Goal: Task Accomplishment & Management: Complete application form

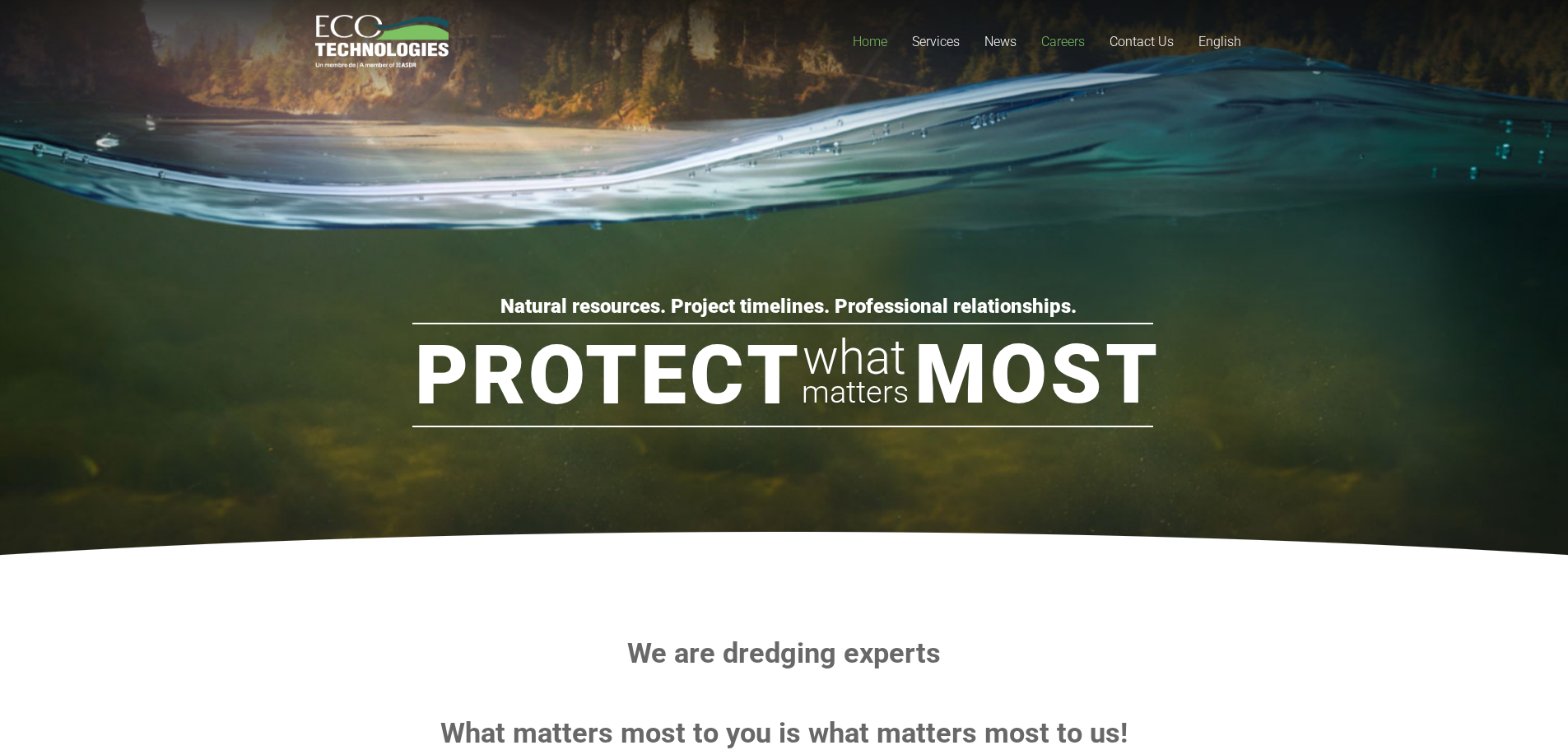
click at [1071, 46] on span "Careers" at bounding box center [1063, 42] width 44 height 15
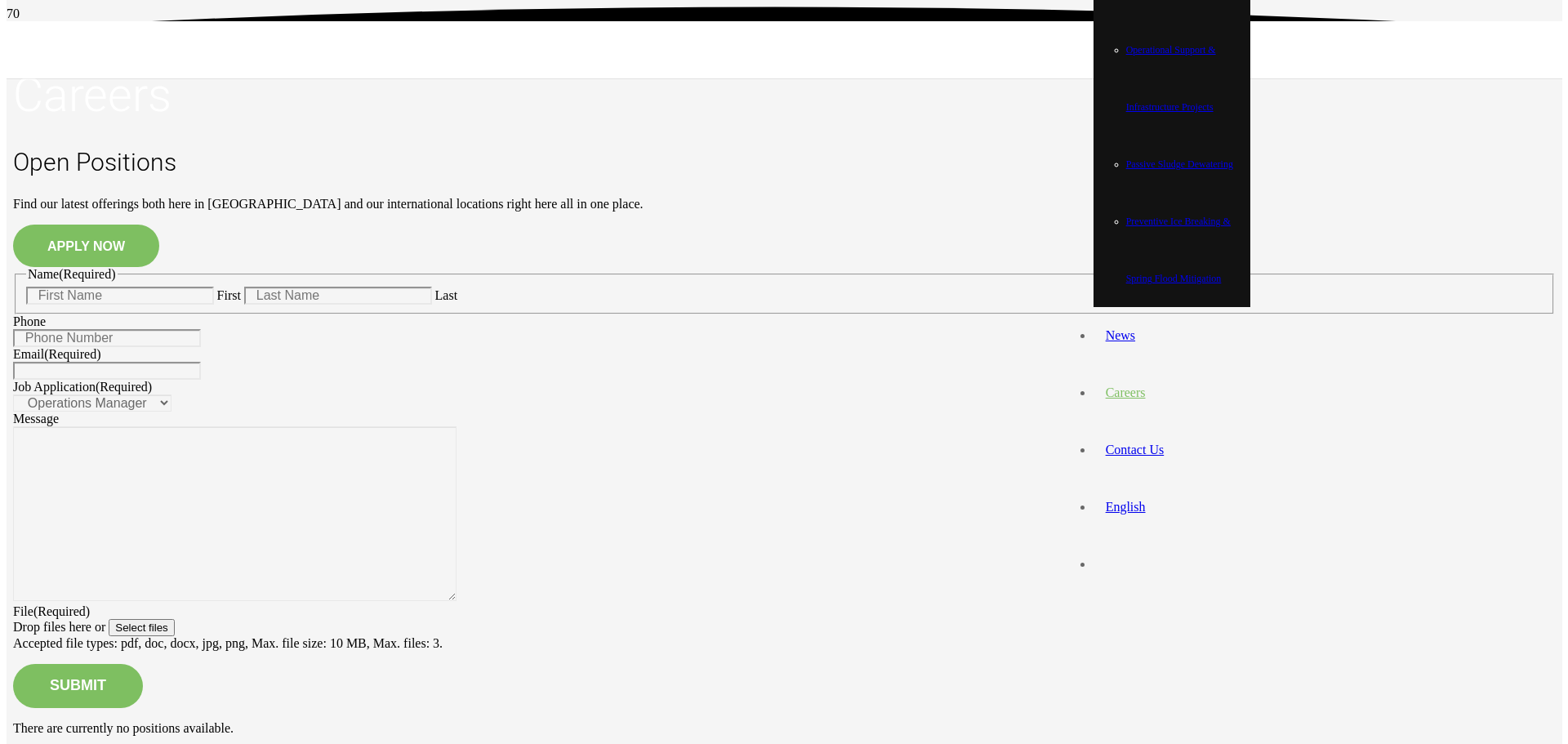
scroll to position [164, 0]
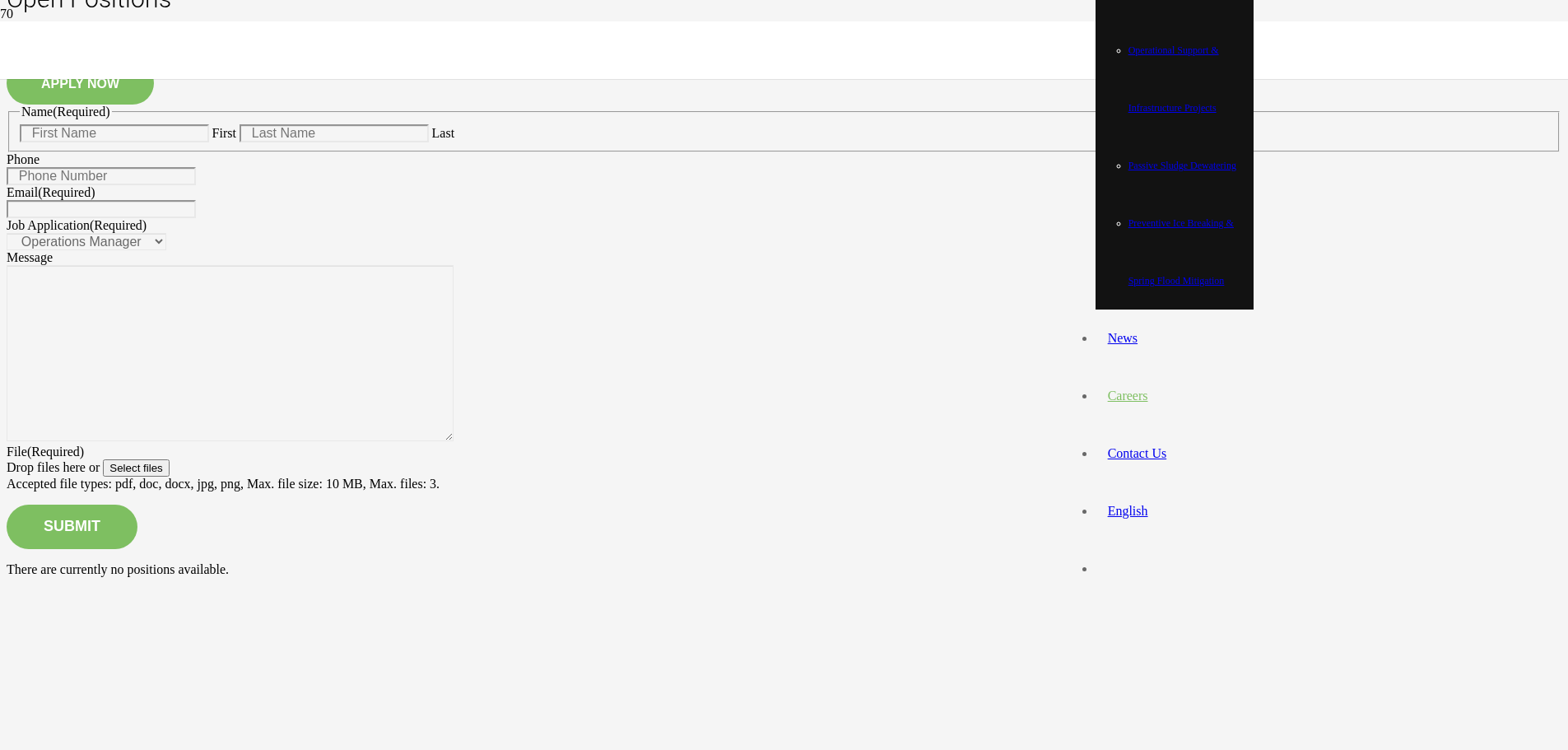
click at [463, 435] on div "Find our latest offerings both here in Canada and our international locations r…" at bounding box center [784, 292] width 1555 height 516
click at [154, 104] on button "APPLY NOW" at bounding box center [80, 82] width 147 height 43
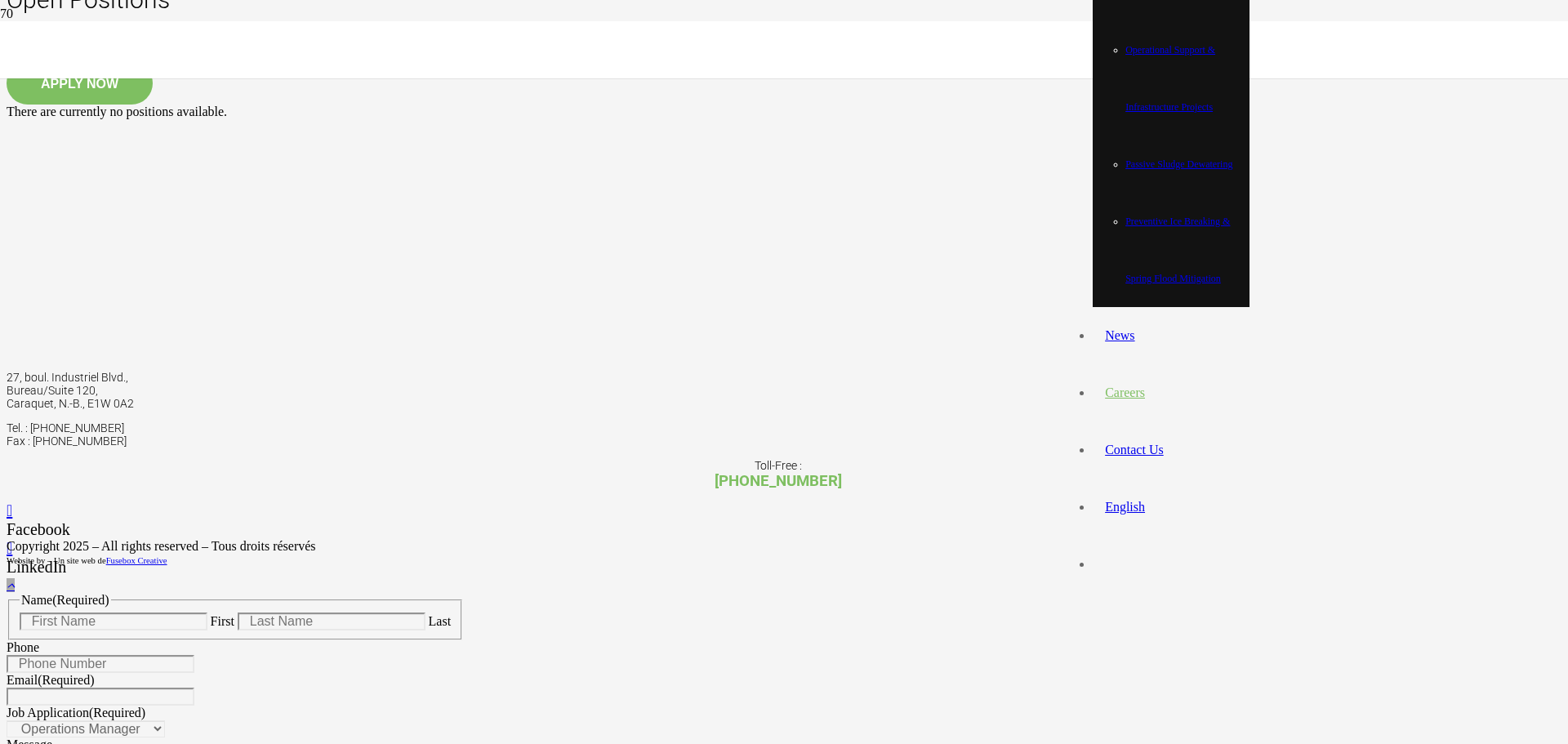
click at [462, 593] on fieldset "Name (Required) First Last" at bounding box center [235, 616] width 454 height 47
click at [208, 612] on input "First" at bounding box center [114, 621] width 188 height 18
type input "Francisco"
type input "Reynoso"
type input "(365) 338-8090"
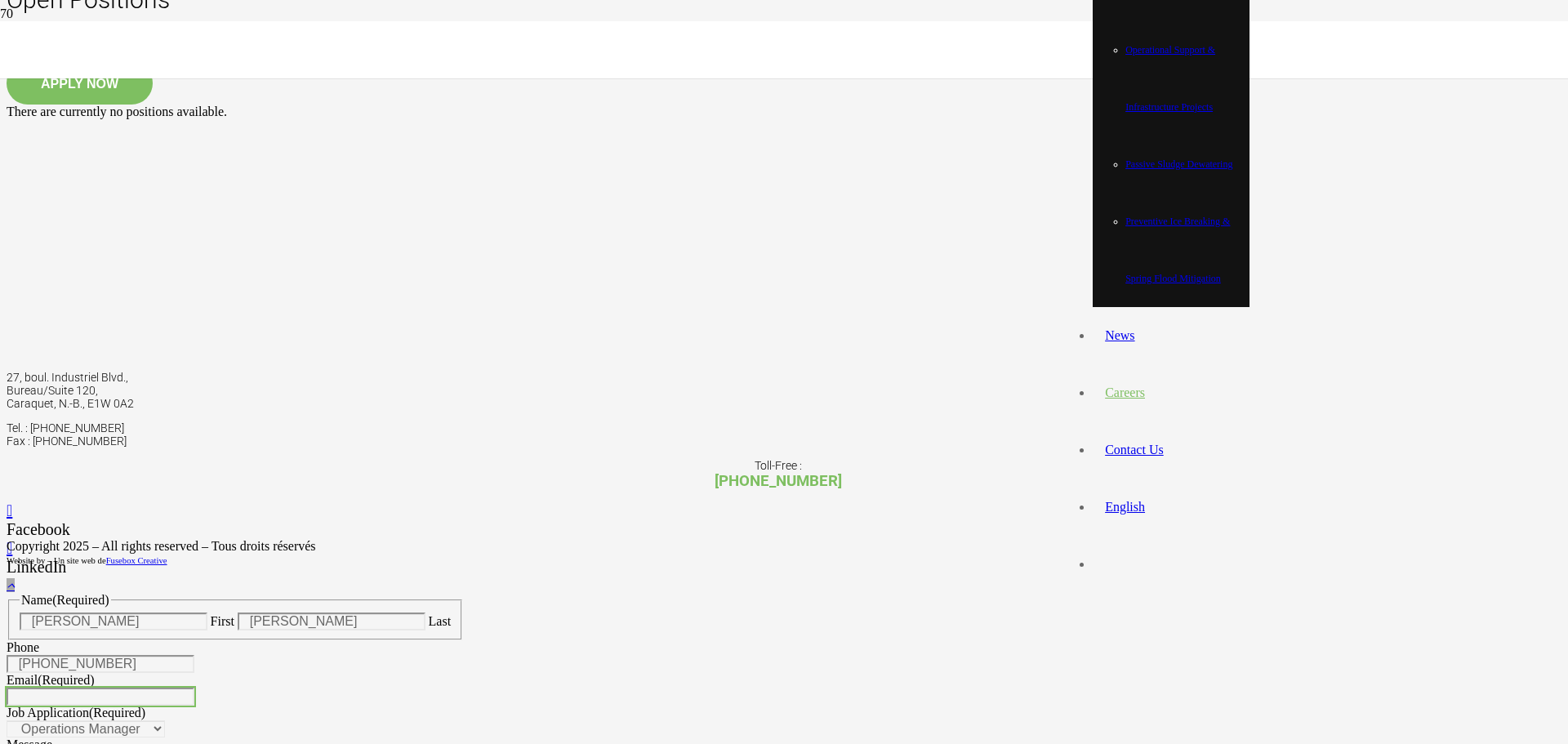
click at [195, 688] on input "Email (Required)" at bounding box center [101, 696] width 188 height 18
type input "liamariereynoso1@gmail.com"
type input "(365) 338-8090"
drag, startPoint x: 990, startPoint y: 193, endPoint x: 451, endPoint y: 202, distance: 539.1
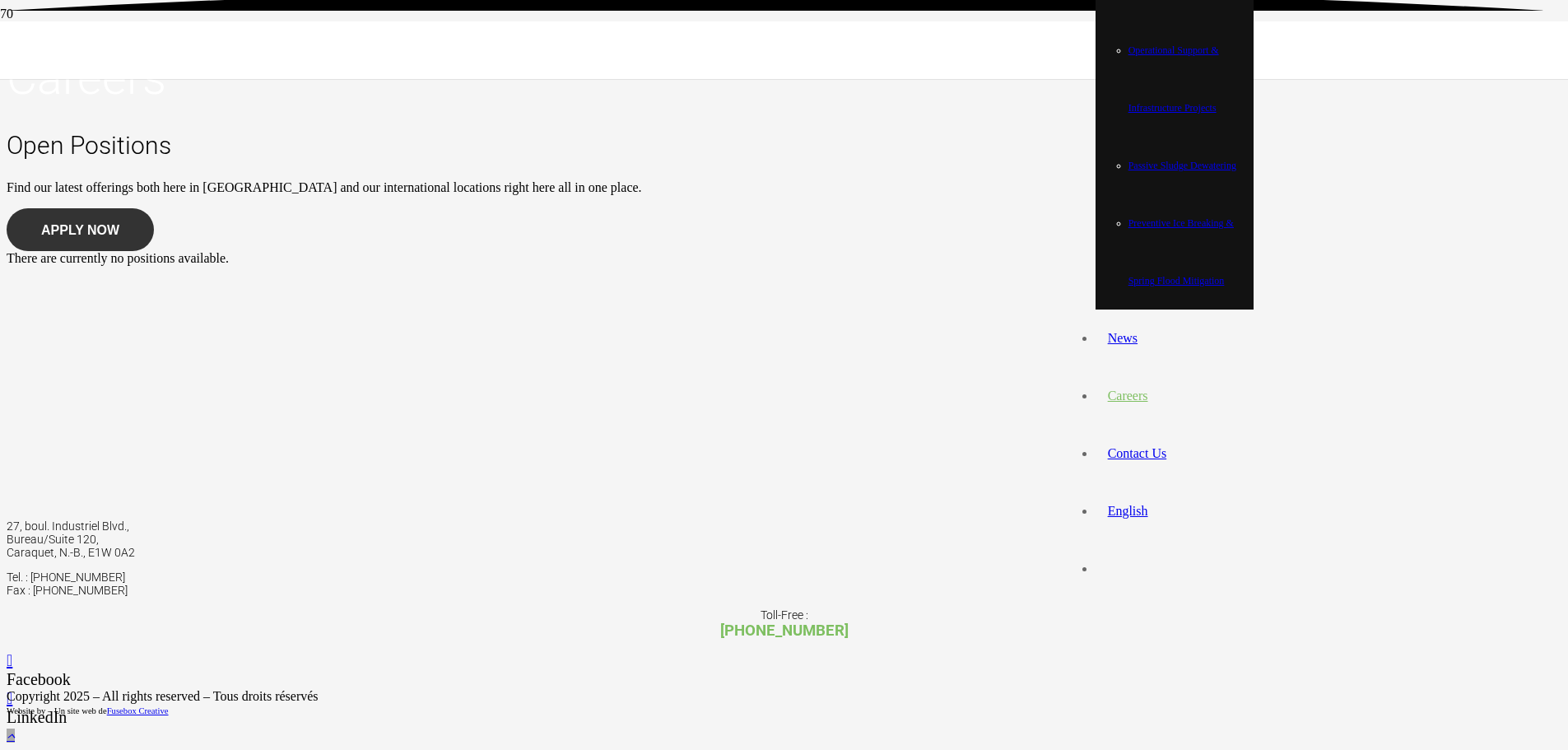
click at [154, 251] on button "APPLY NOW" at bounding box center [80, 229] width 147 height 43
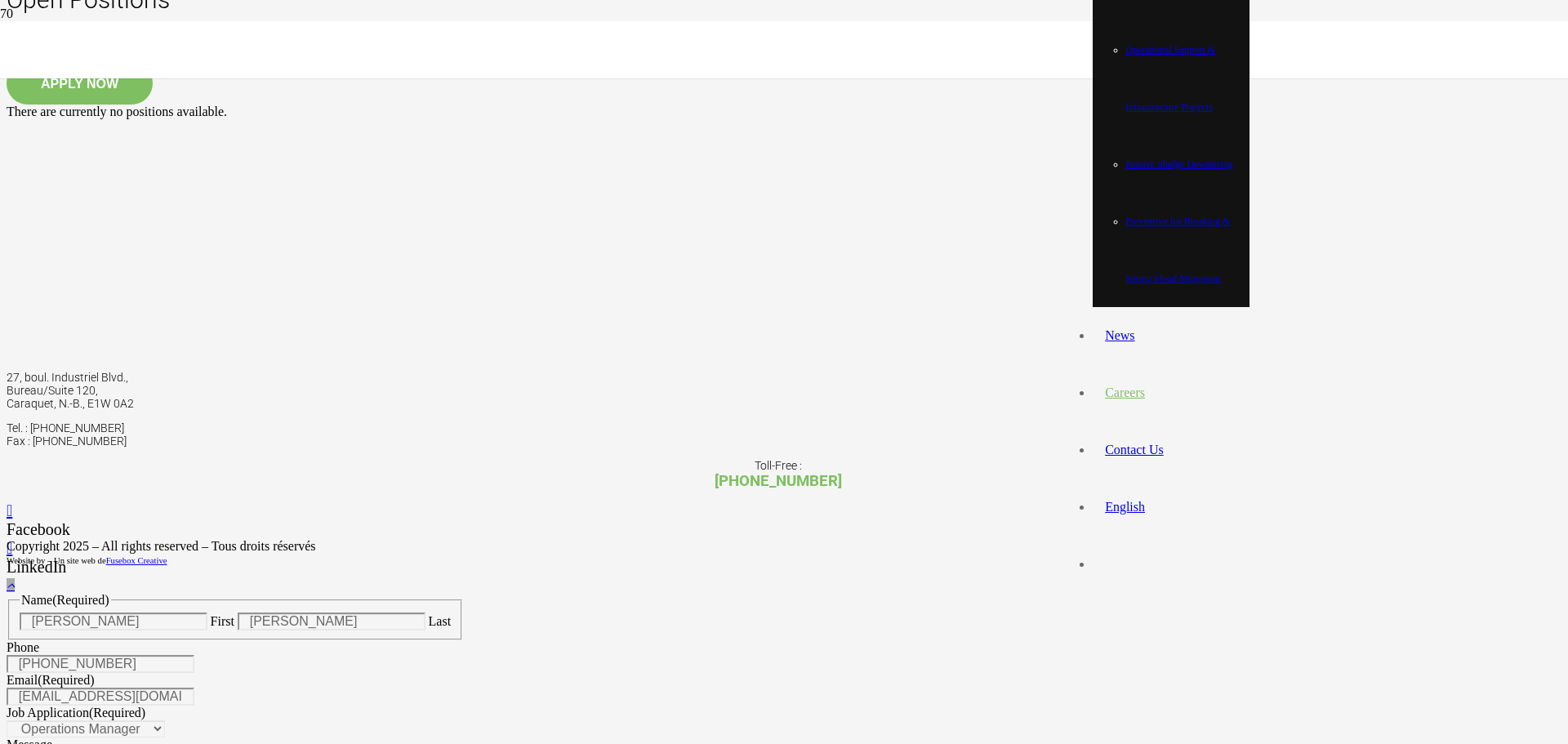
drag, startPoint x: 451, startPoint y: 424, endPoint x: 660, endPoint y: 115, distance: 373.0
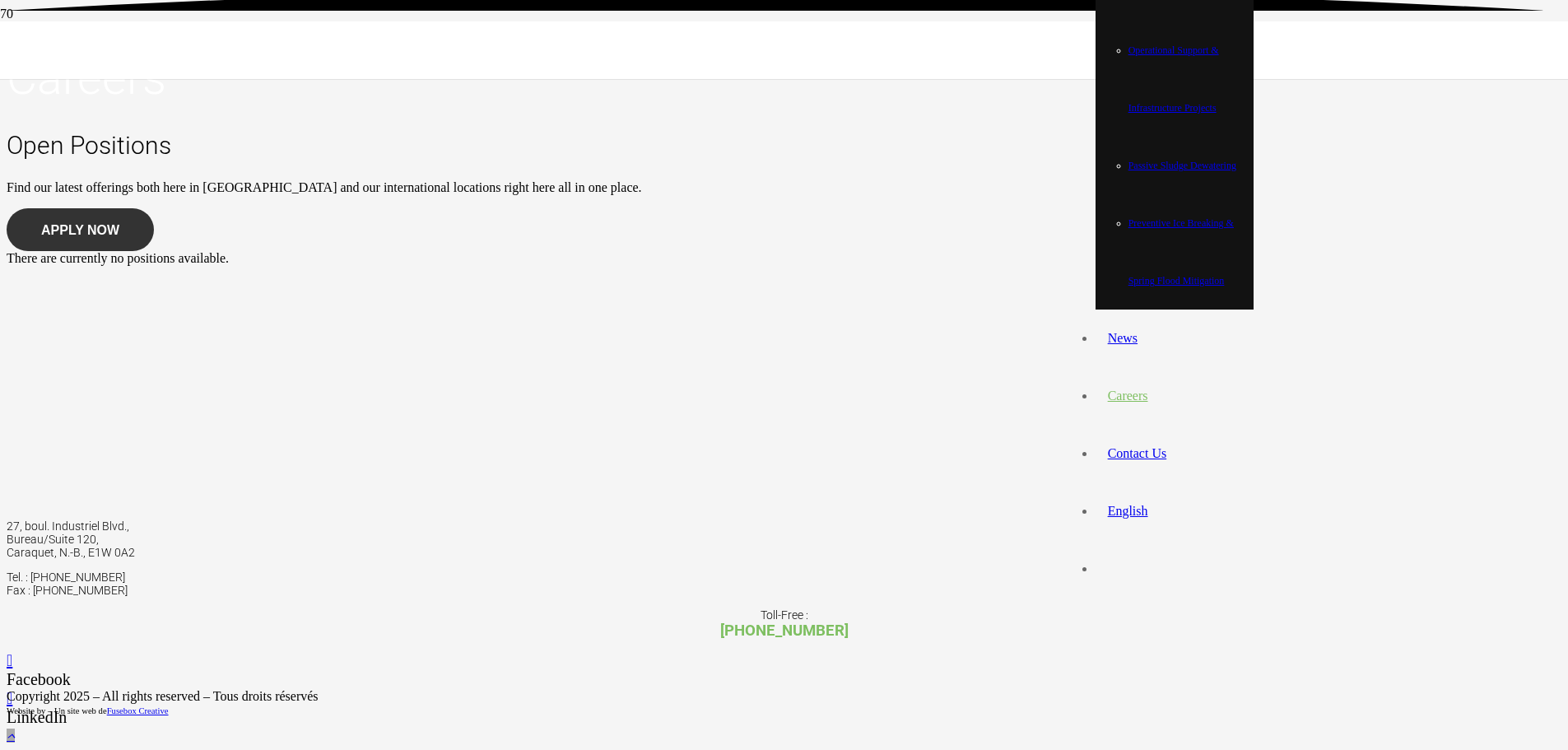
click at [154, 251] on button "APPLY NOW" at bounding box center [80, 229] width 147 height 43
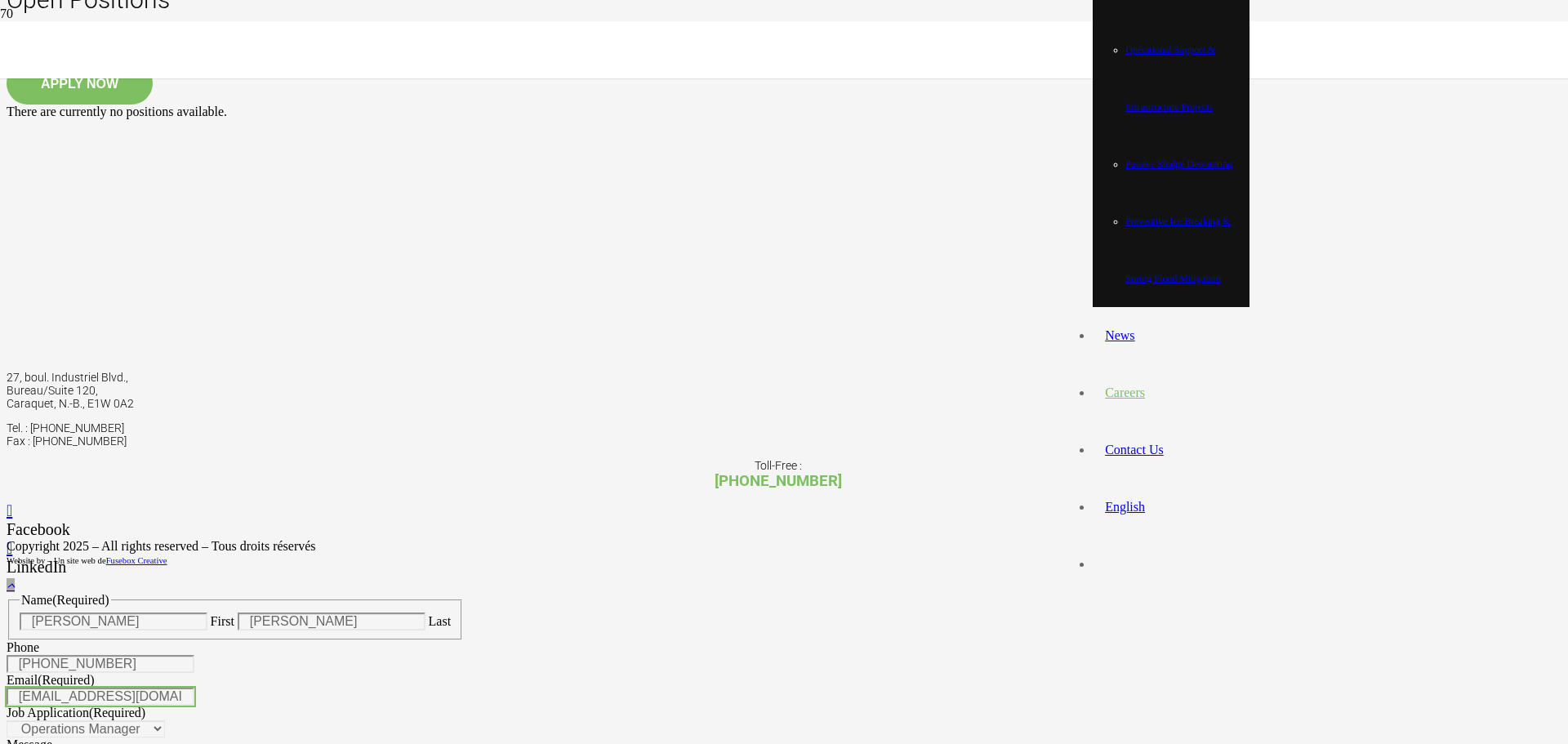
click at [195, 688] on input "liamariereynoso1@gmail.com" at bounding box center [101, 696] width 188 height 18
drag, startPoint x: 902, startPoint y: 194, endPoint x: 894, endPoint y: 194, distance: 8.0
click at [195, 688] on input "liamariereynoso1@gmail.com" at bounding box center [101, 696] width 188 height 18
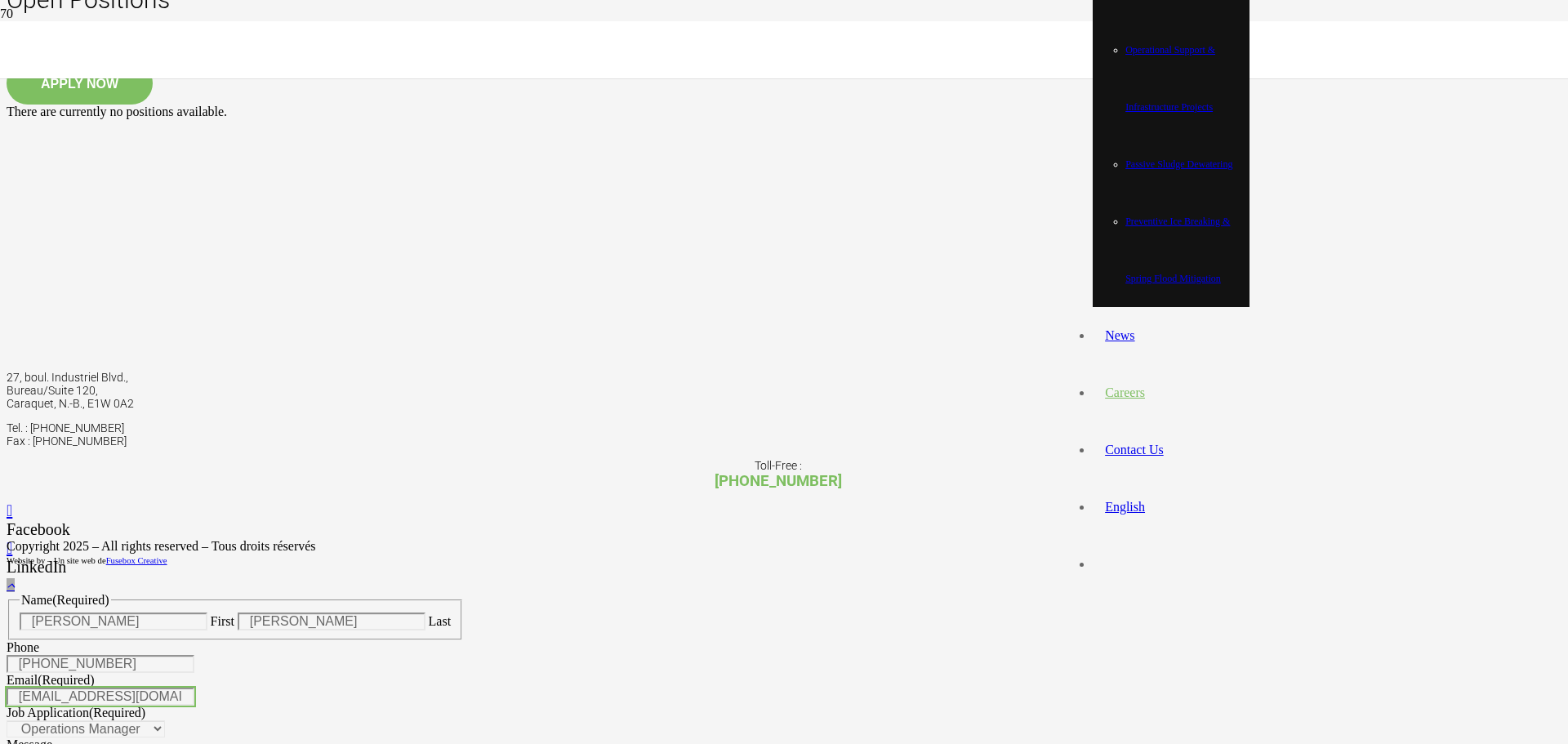
click at [195, 688] on input "liamariereynoso1@gmail.com" at bounding box center [101, 696] width 188 height 18
type input "reynoso_francisco@hotmail.com"
click at [165, 720] on select "Operations Manager" at bounding box center [86, 729] width 158 height 17
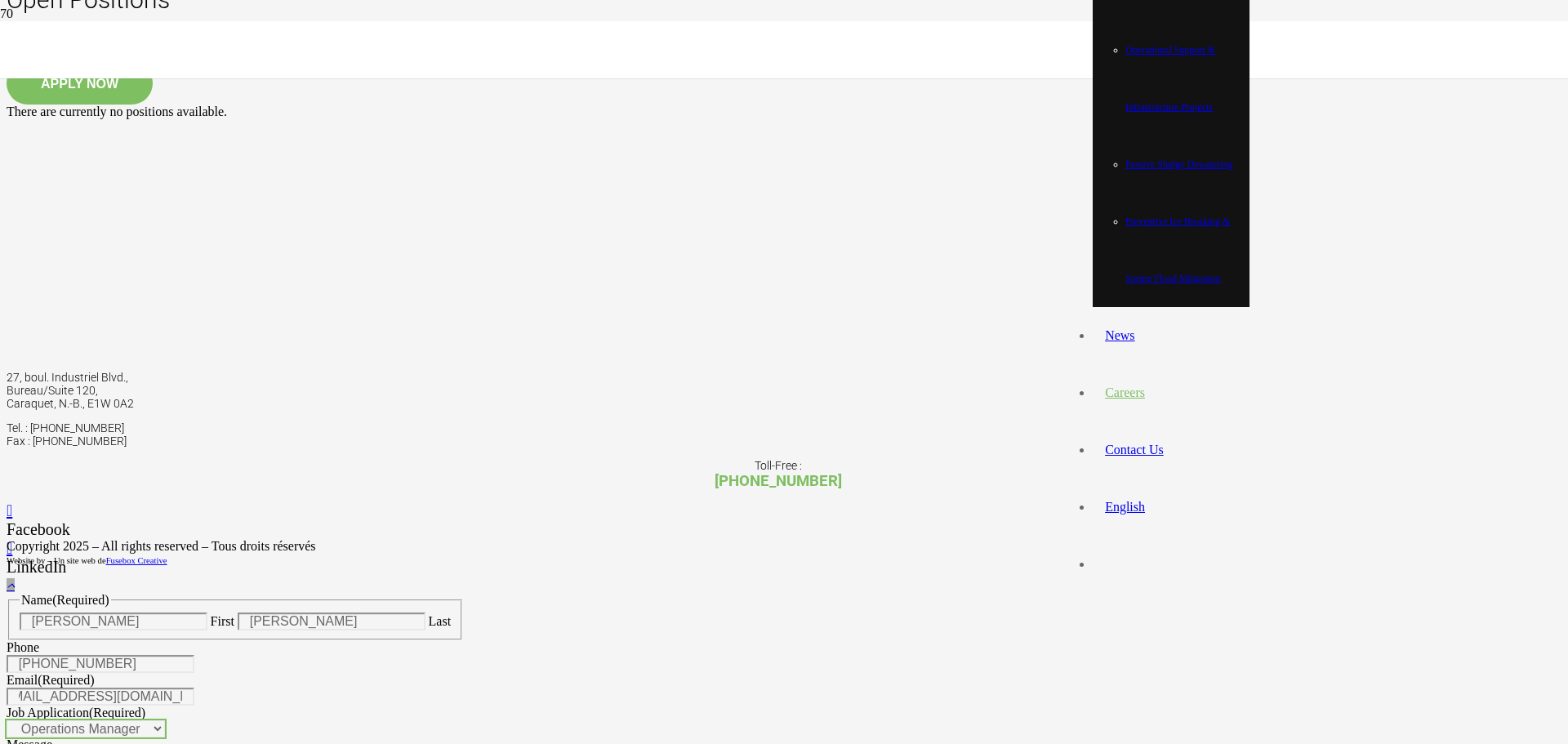
scroll to position [0, 0]
click at [165, 720] on select "Operations Manager" at bounding box center [86, 729] width 158 height 17
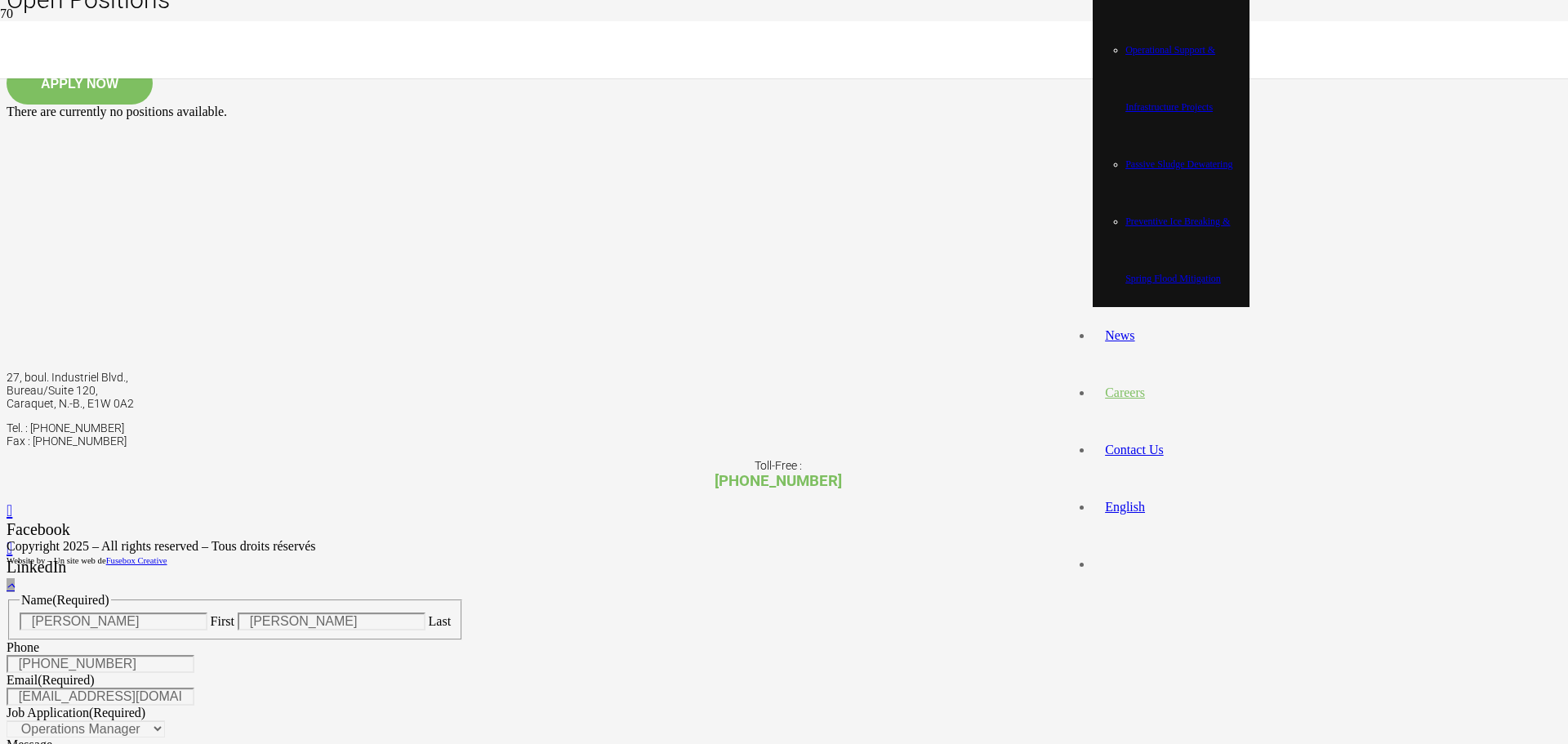
paste textarea "Dear ECO Technologies team, I am submitting my application with great interest …"
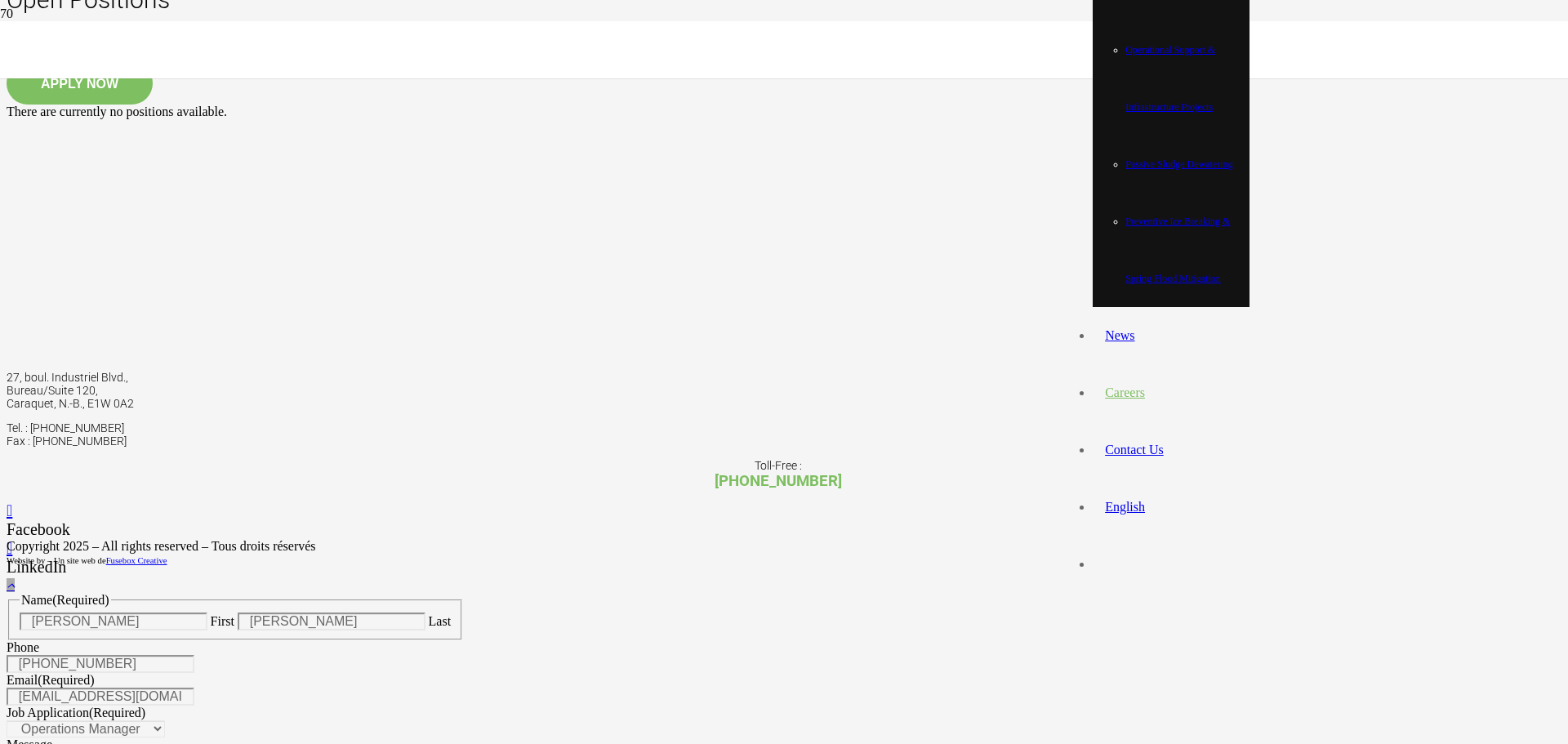
type textarea "Dear ECO Technologies team, I am submitting my application with great interest …"
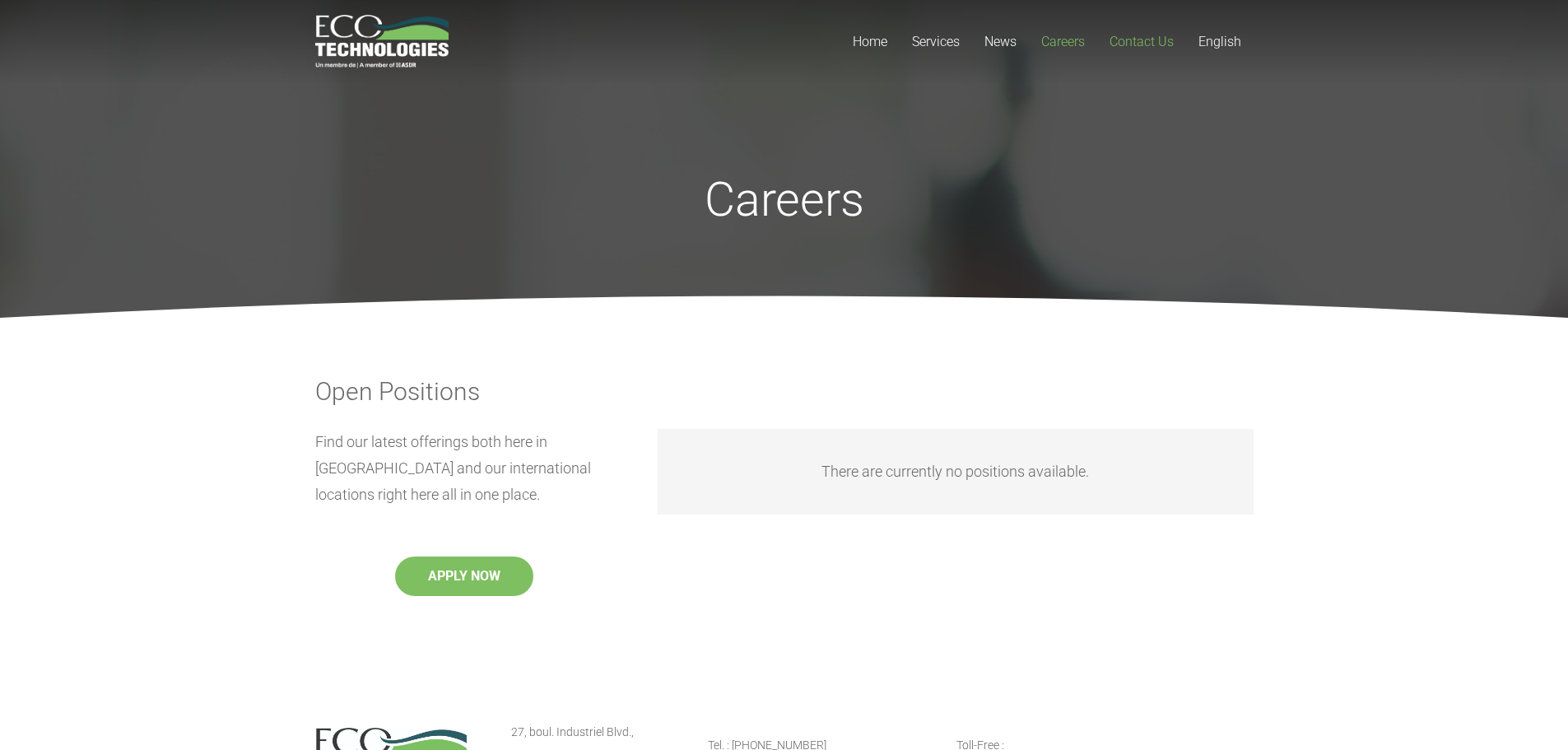
click at [1143, 43] on span "Contact Us" at bounding box center [1141, 42] width 64 height 15
